Goal: Complete application form

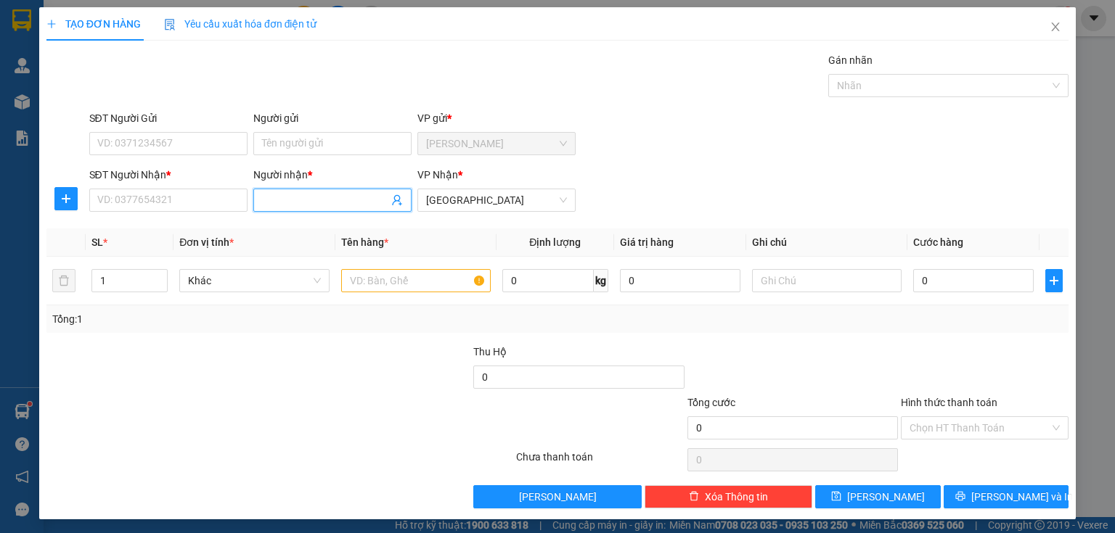
drag, startPoint x: 0, startPoint y: 0, endPoint x: 268, endPoint y: 198, distance: 333.1
click at [268, 198] on input "Người nhận *" at bounding box center [325, 200] width 126 height 16
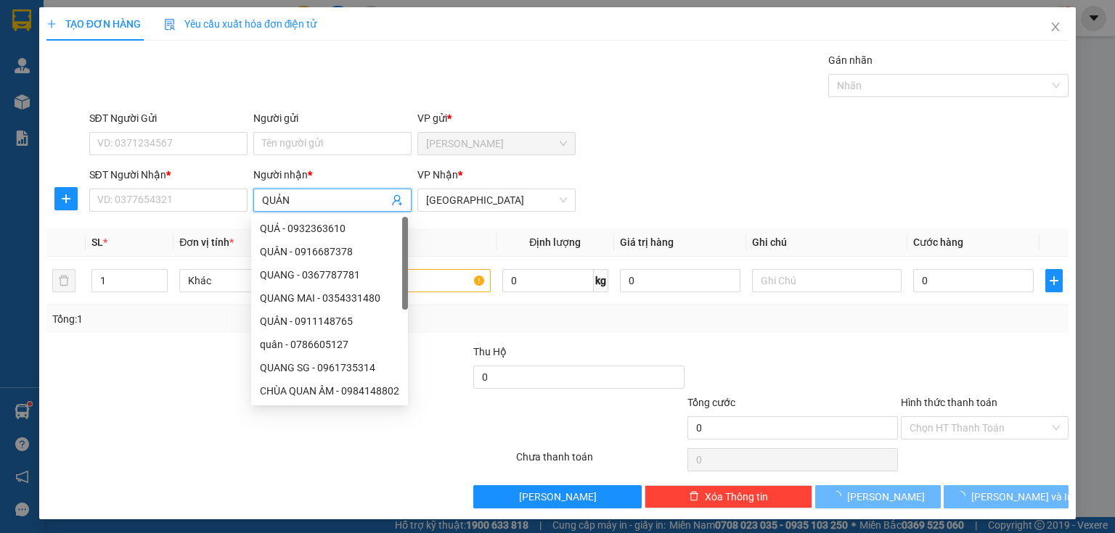
type input "QUẢNG"
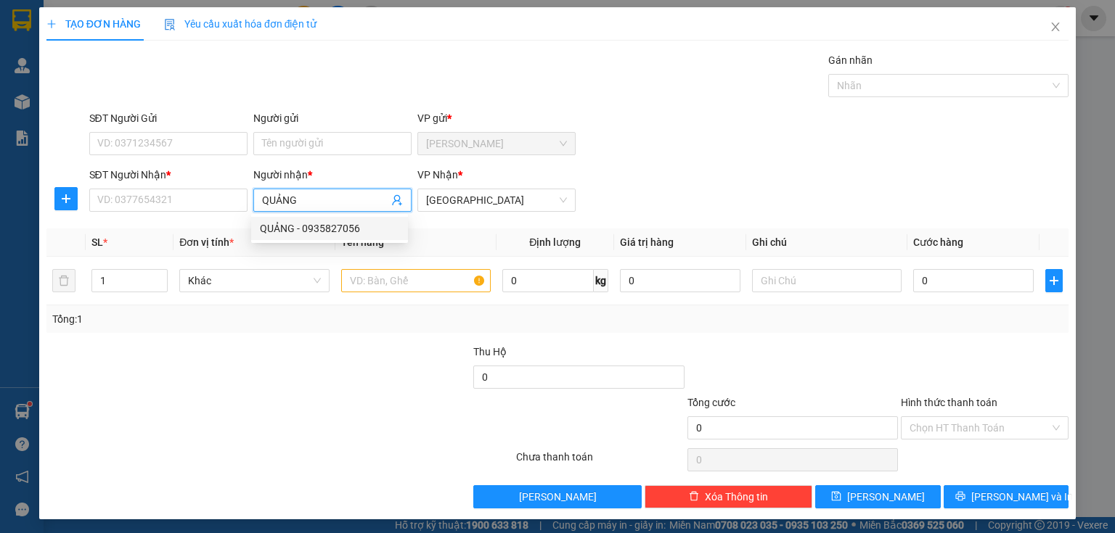
click at [334, 232] on div "QUẢNG - 0935827056" at bounding box center [329, 229] width 139 height 16
type input "0935827056"
type input "QUẢNG"
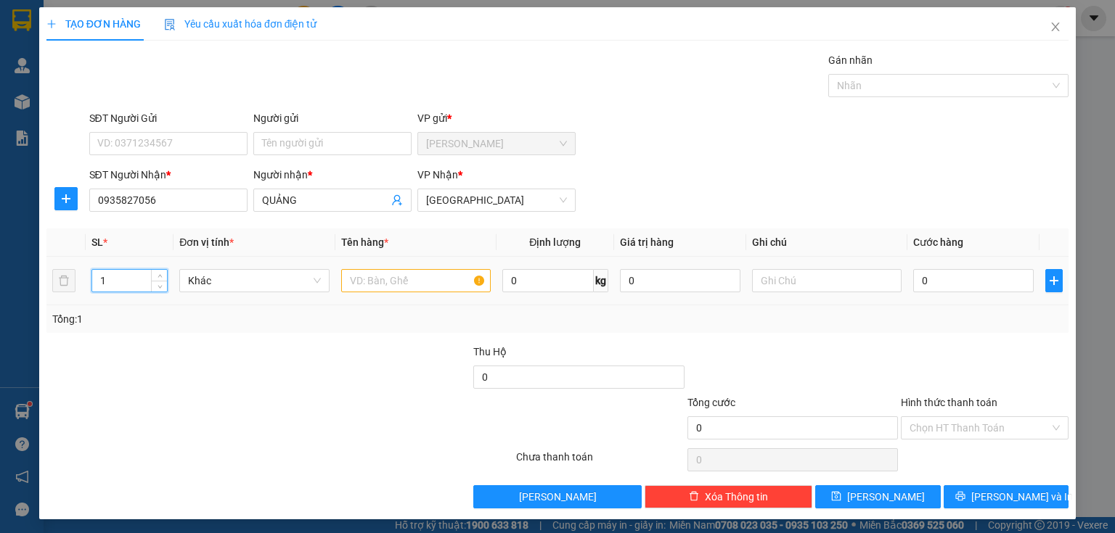
click at [124, 282] on input "1" at bounding box center [129, 281] width 75 height 22
type input "2"
click at [364, 281] on input "text" at bounding box center [415, 280] width 149 height 23
type input "2 BAO HÀNH"
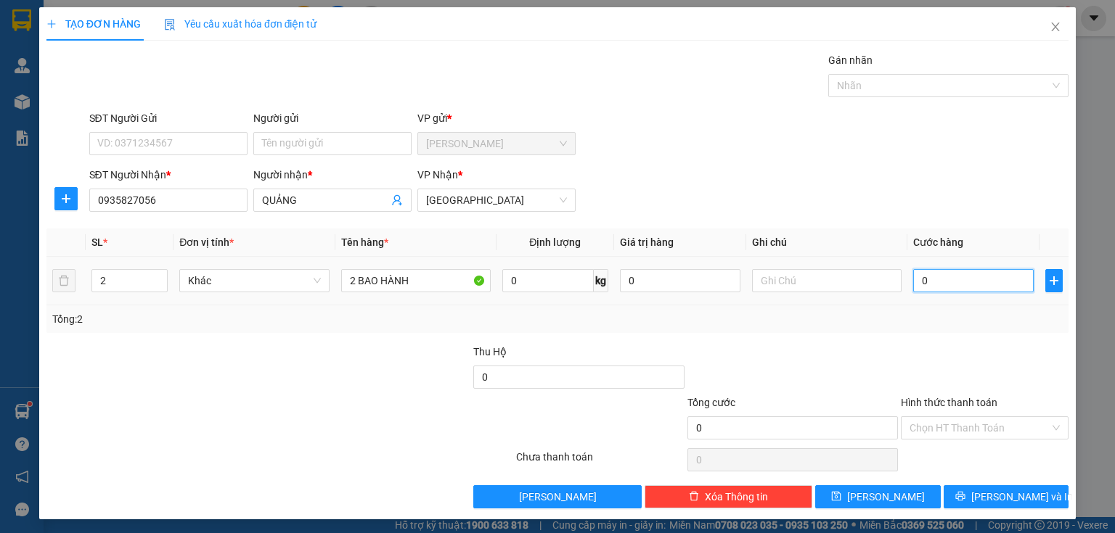
click at [940, 282] on input "0" at bounding box center [973, 280] width 120 height 23
type input "1"
type input "10"
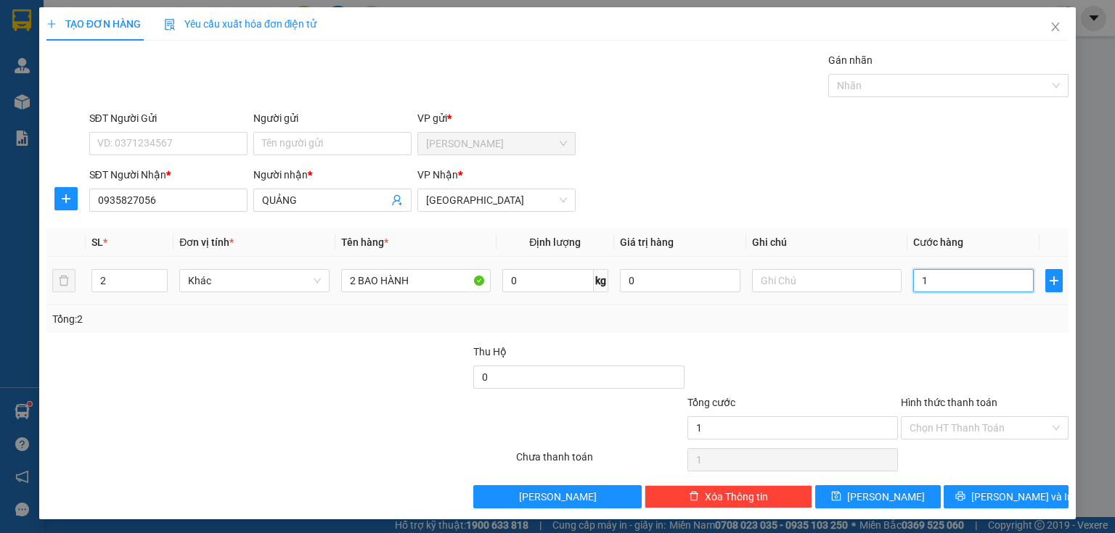
type input "10"
type input "100"
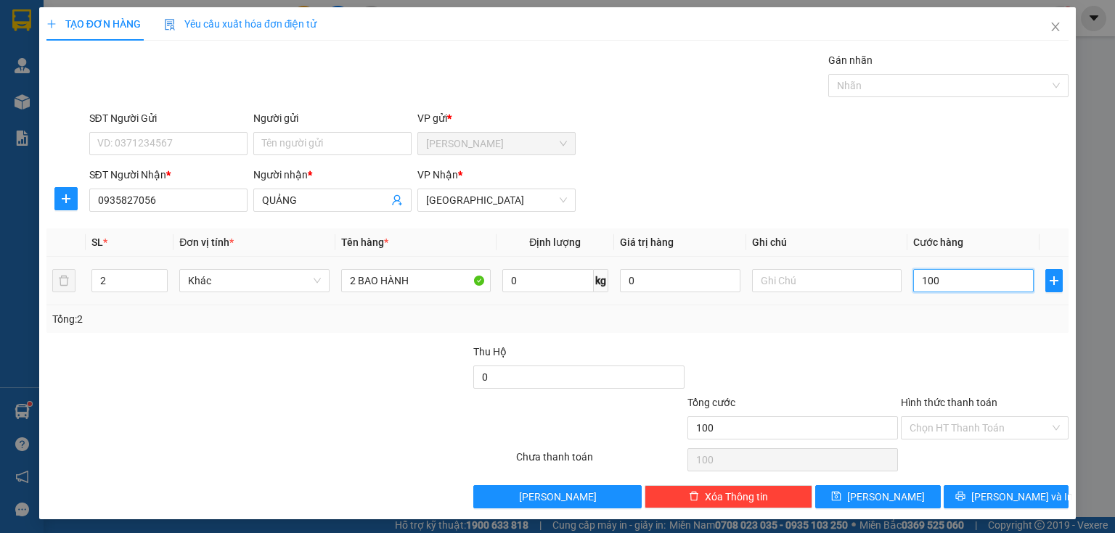
type input "1.000"
type input "10.000"
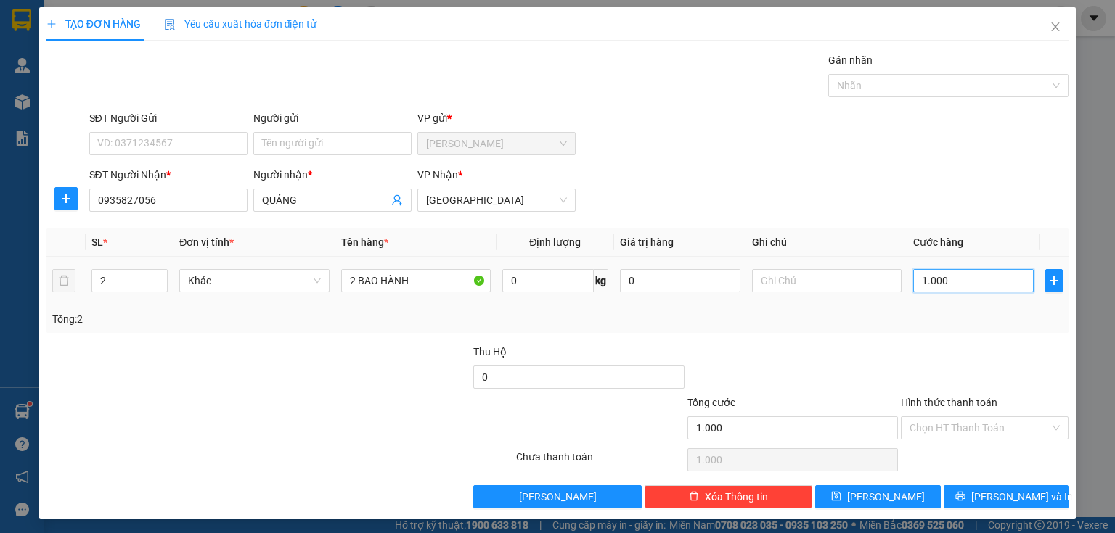
type input "10.000"
type input "100.000"
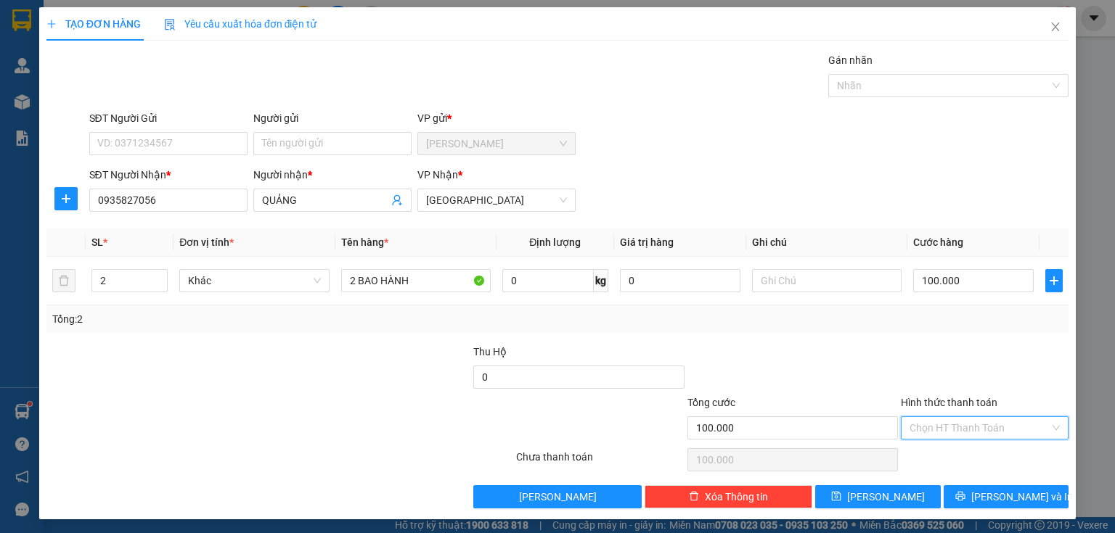
click at [920, 424] on input "Hình thức thanh toán" at bounding box center [979, 428] width 140 height 22
click at [934, 452] on div "Tại văn phòng" at bounding box center [976, 456] width 149 height 16
type input "0"
click at [908, 497] on button "[PERSON_NAME]" at bounding box center [878, 496] width 126 height 23
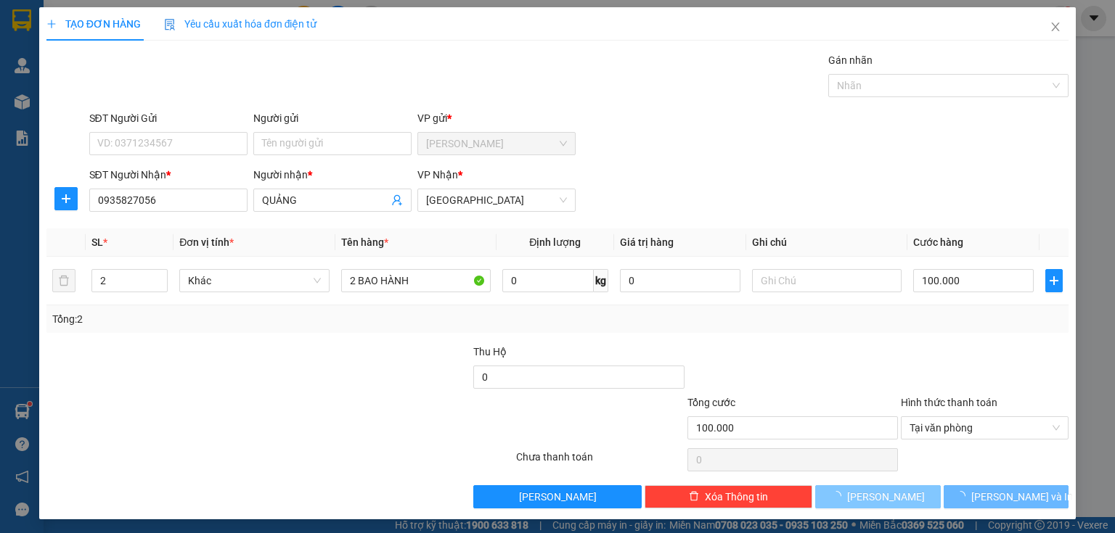
type input "1"
type input "0"
